Goal: Find specific page/section: Locate a particular part of the current website

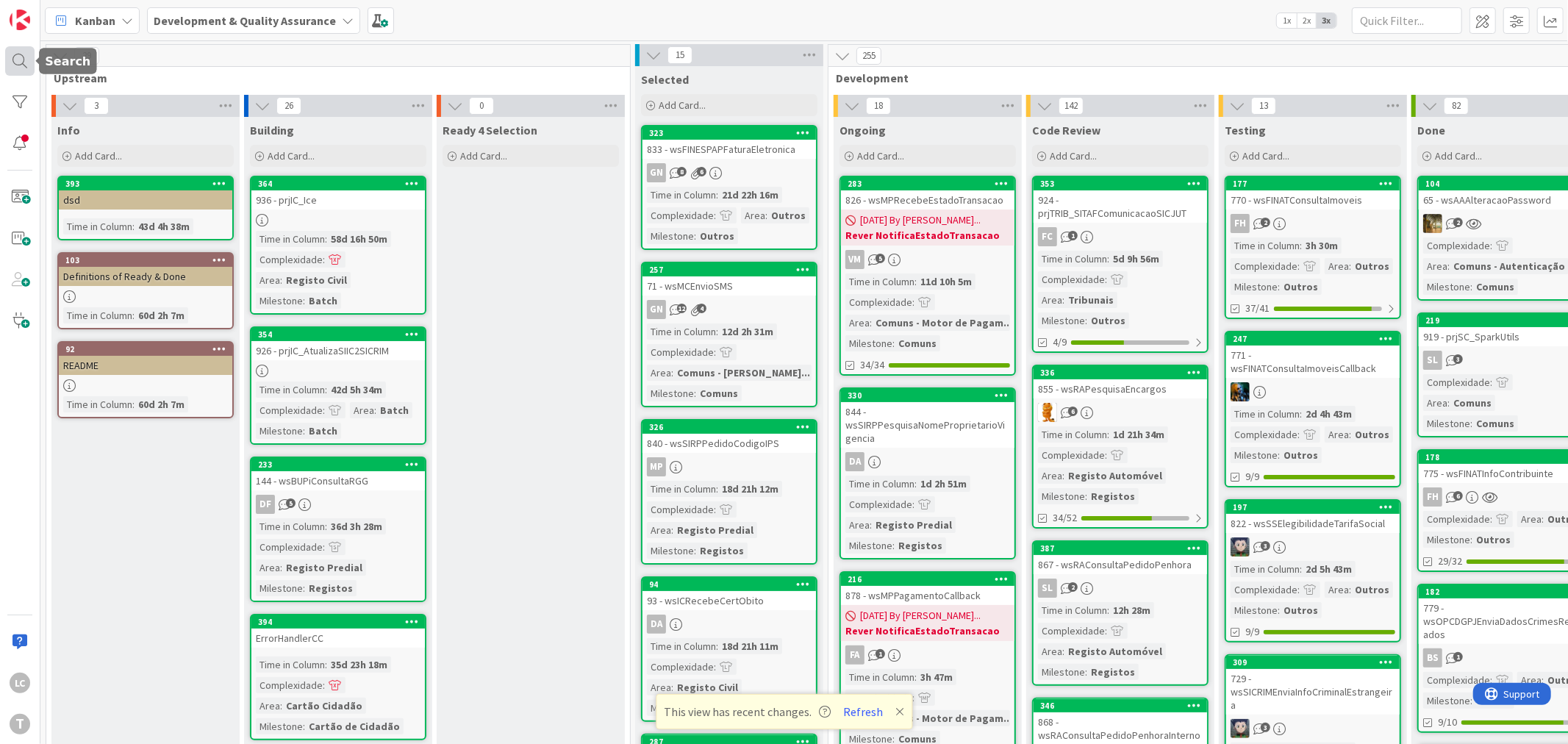
click at [17, 67] on div at bounding box center [20, 61] width 29 height 29
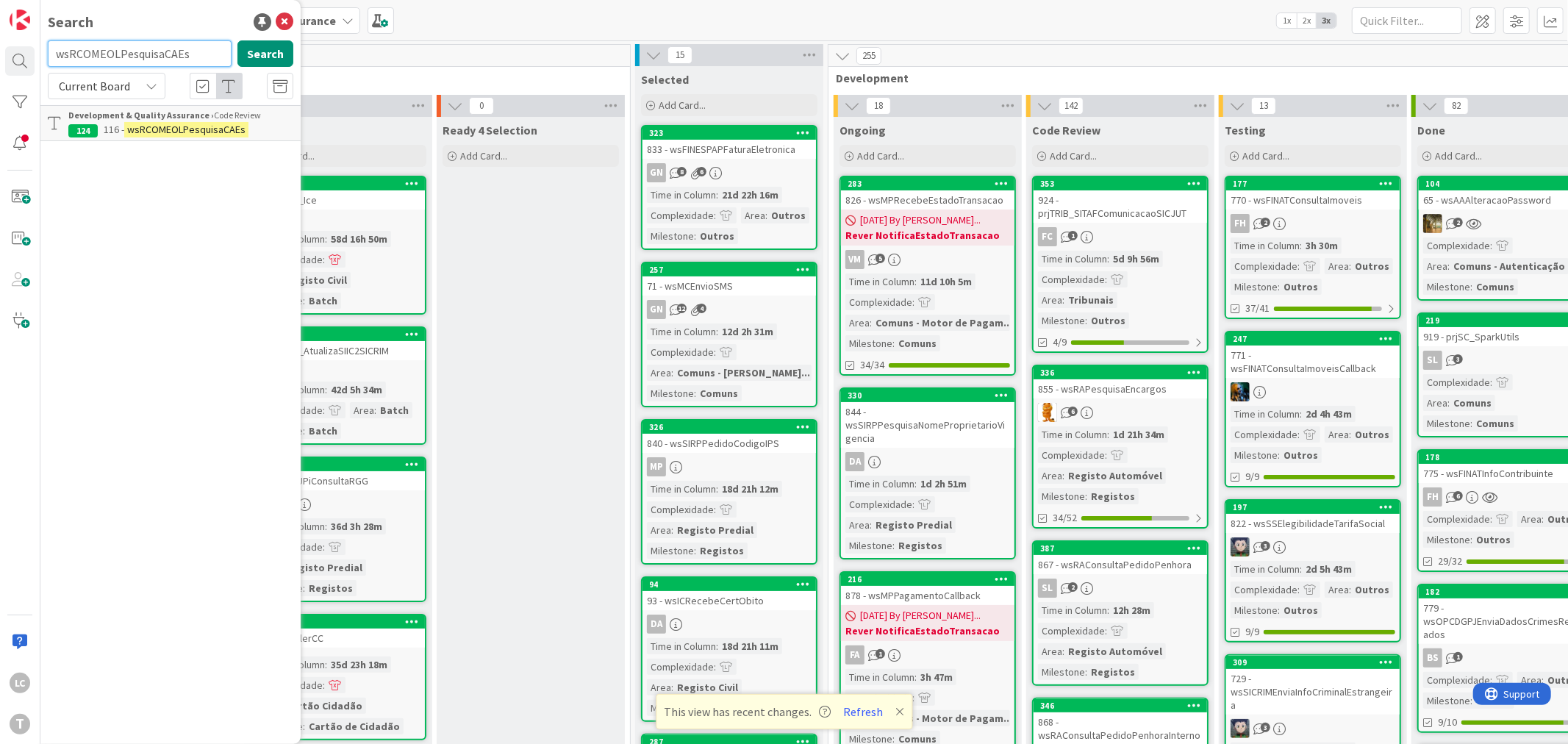
click at [157, 51] on input "wsRCOMEOLPesquisaCAEs" at bounding box center [140, 53] width 184 height 26
paste input "SICRIMDivisoesAdministrativasEcri"
click at [143, 53] on input "wsSICRIMDivisoesAdministrativasEcris" at bounding box center [140, 53] width 184 height 26
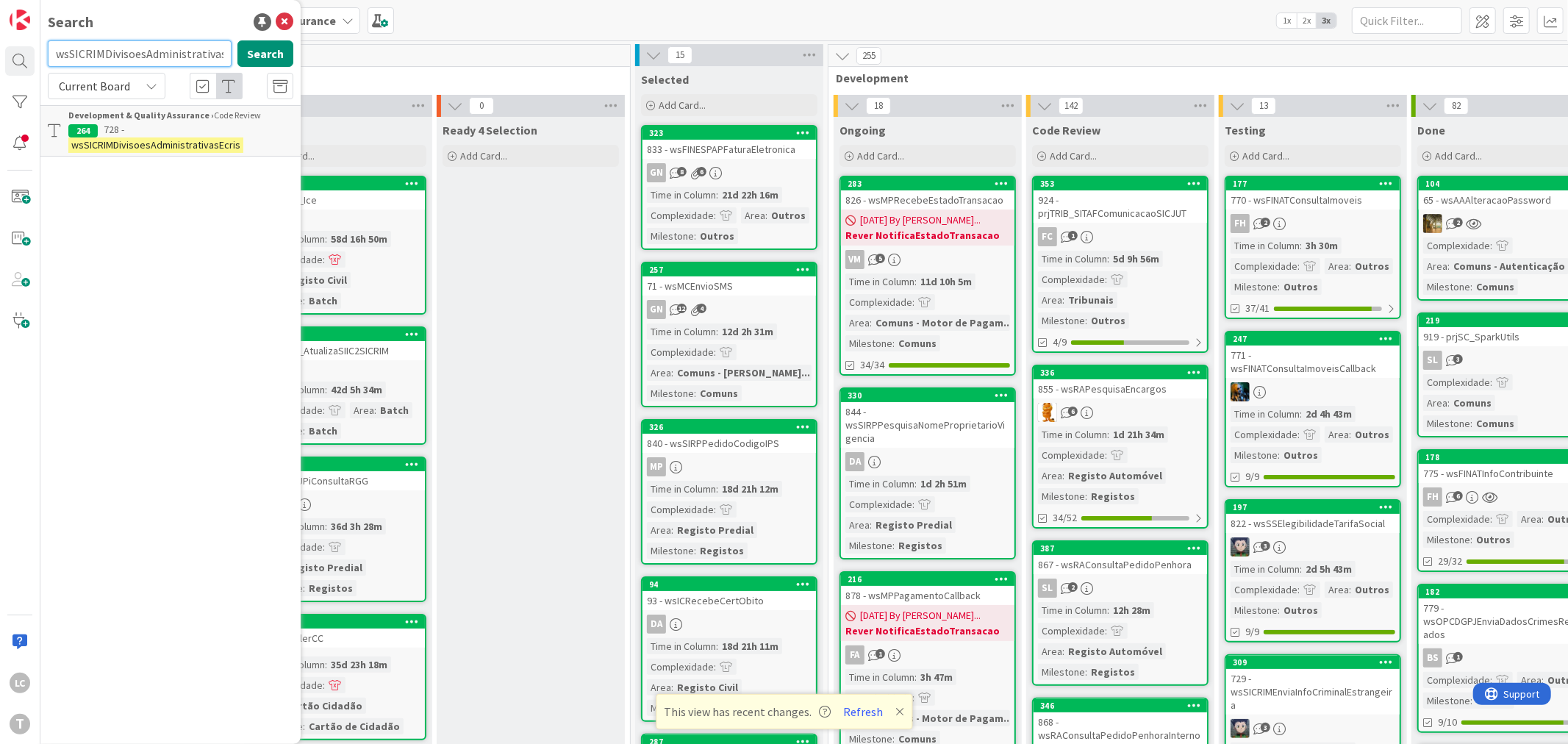
paste input "ICObterNomeDnNatMorValSexNac"
click at [119, 60] on input "wsICObterNomeDnNatMorValSexNac" at bounding box center [140, 53] width 184 height 26
paste input "PesquisaNomeCompleto"
type input "wsICPesquisaNomeCompleto"
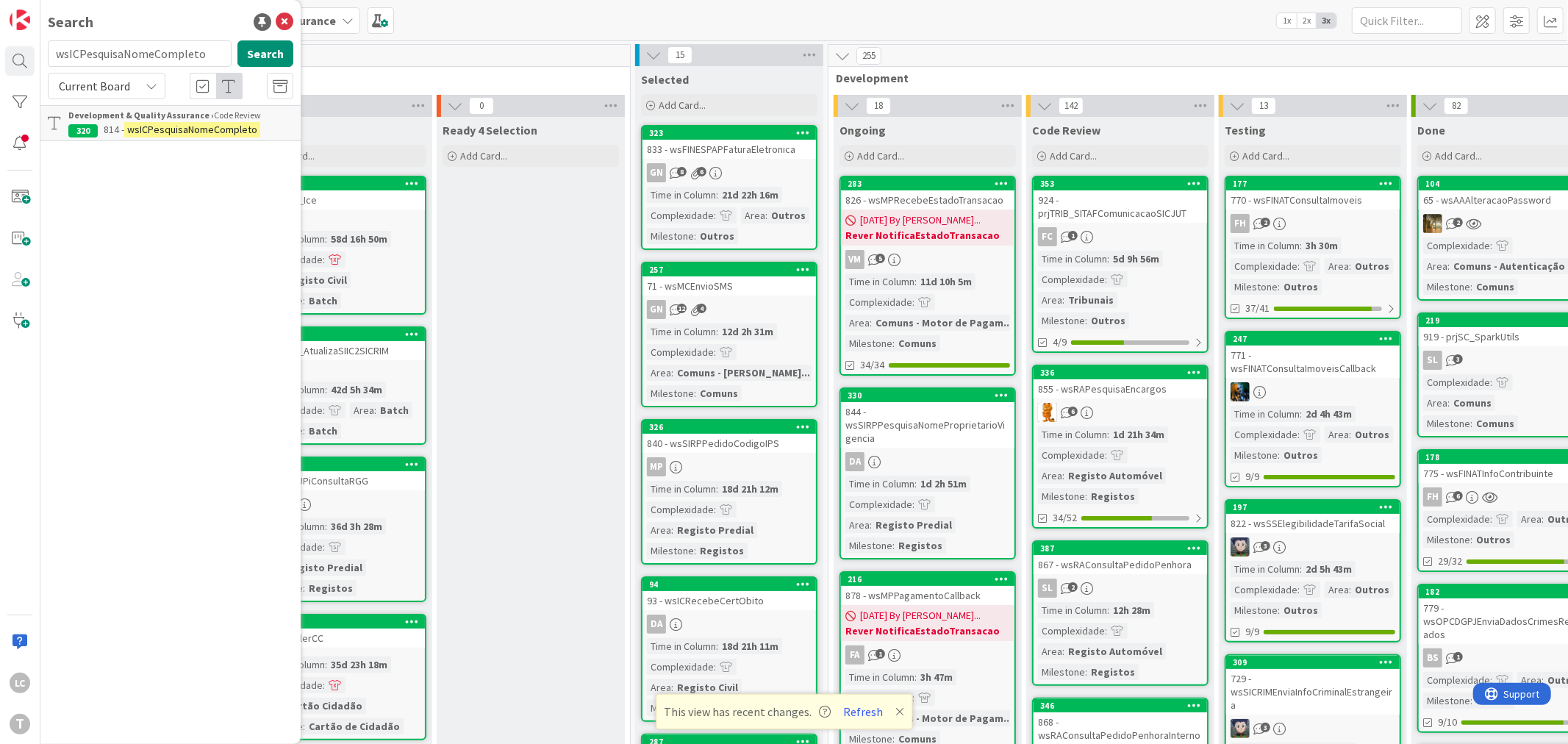
click at [182, 123] on mark "wsICPesquisaNomeCompleto" at bounding box center [191, 129] width 136 height 16
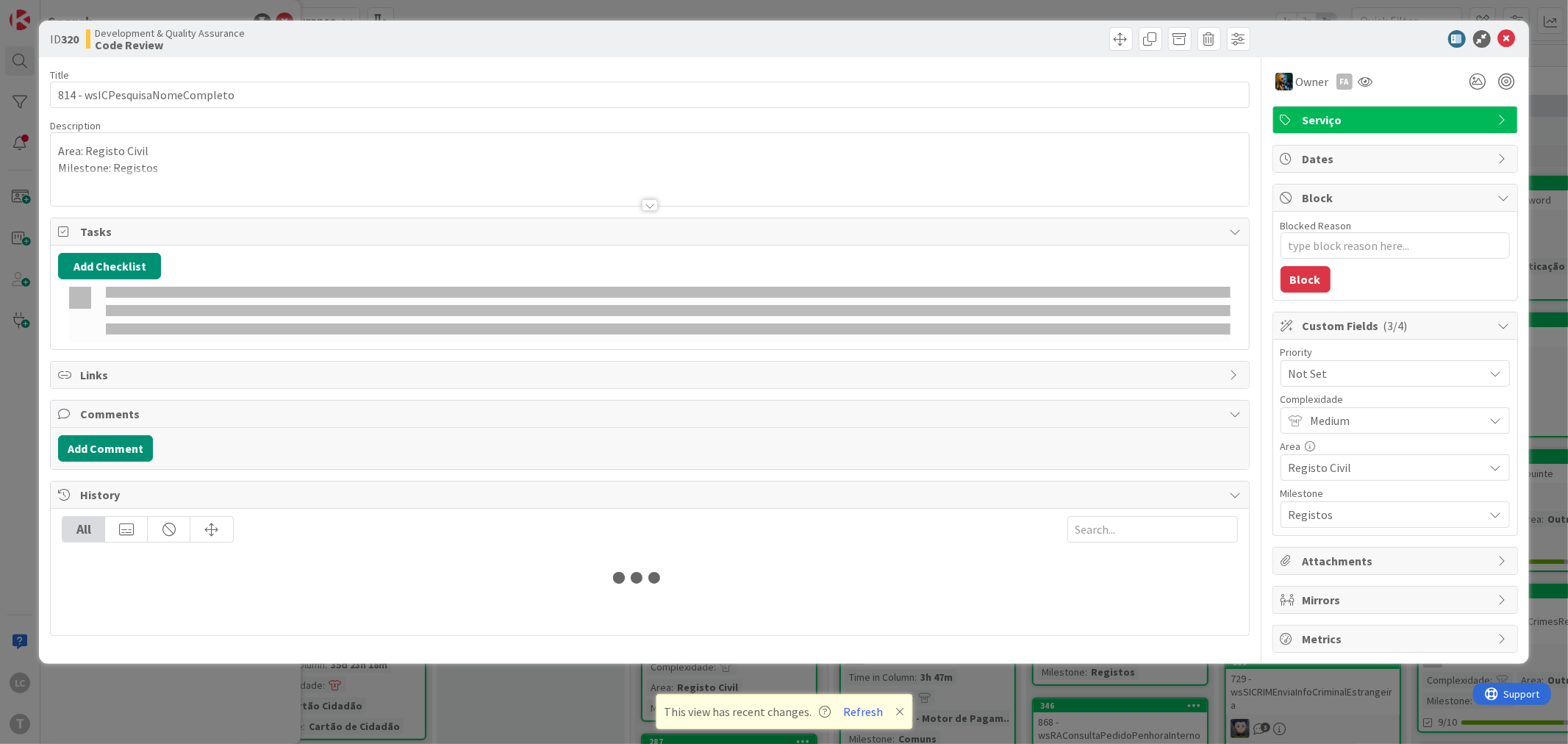
type textarea "x"
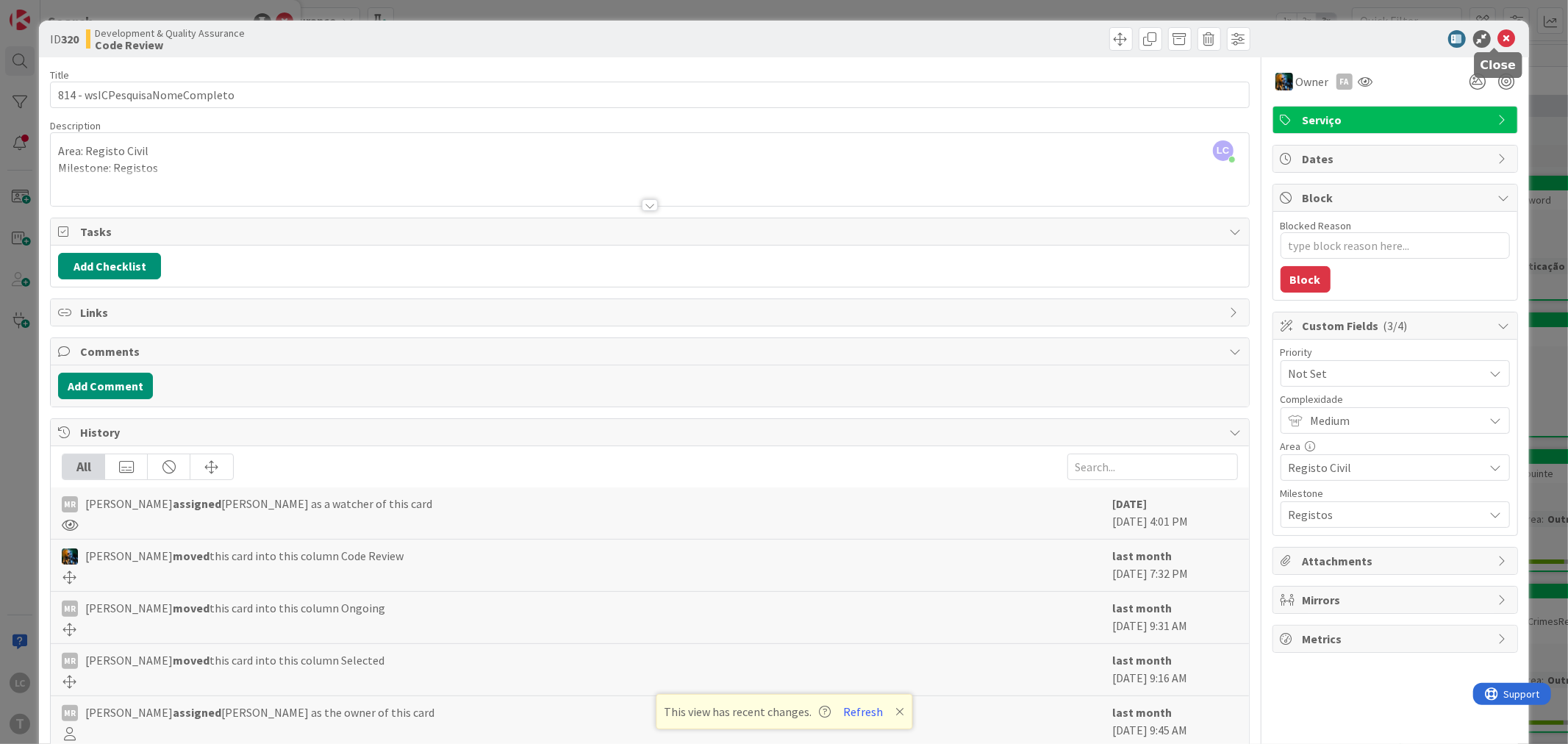
click at [1498, 38] on icon at bounding box center [1507, 39] width 18 height 18
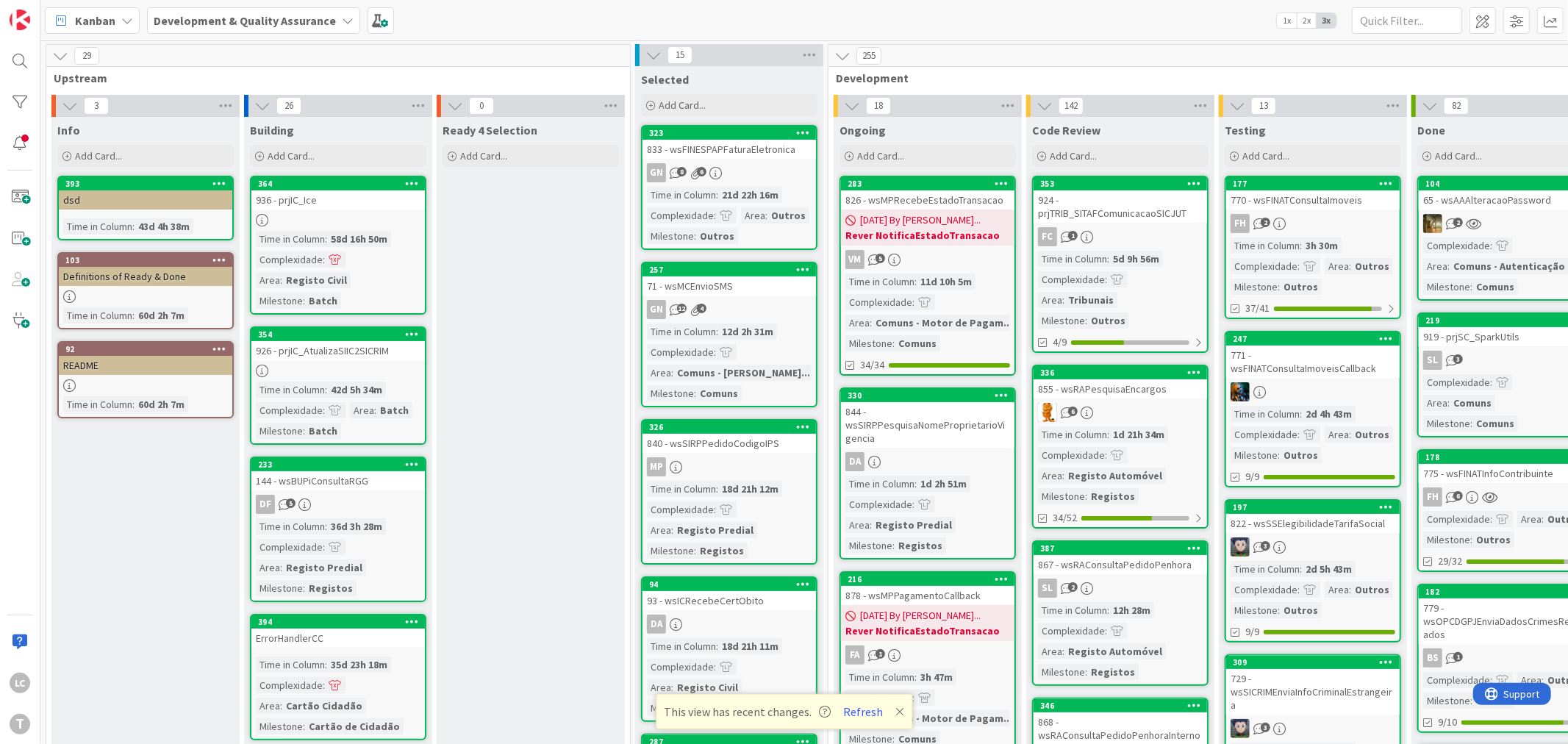
click at [869, 704] on button "Refresh" at bounding box center [863, 711] width 50 height 19
